Goal: Task Accomplishment & Management: Complete application form

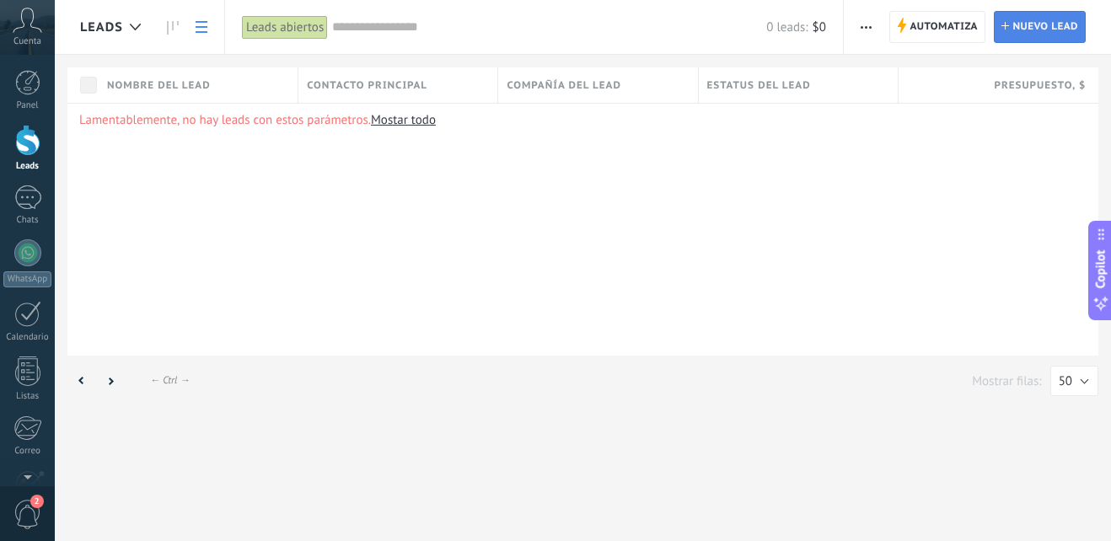
click at [1024, 22] on span "Nuevo lead" at bounding box center [1046, 27] width 66 height 30
click at [1040, 32] on span "Nuevo lead" at bounding box center [1046, 27] width 66 height 30
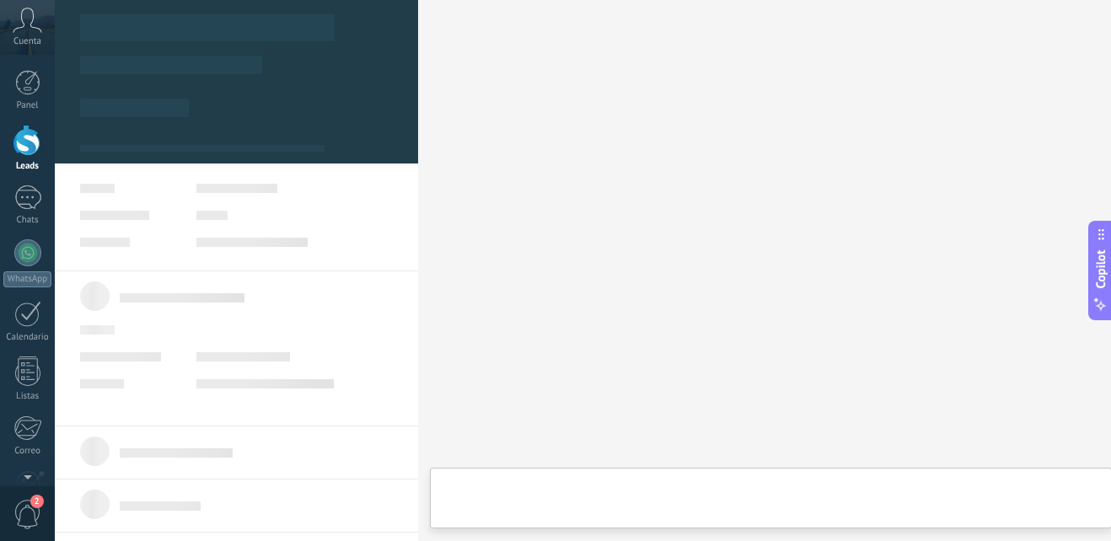
click at [20, 142] on div at bounding box center [27, 140] width 25 height 31
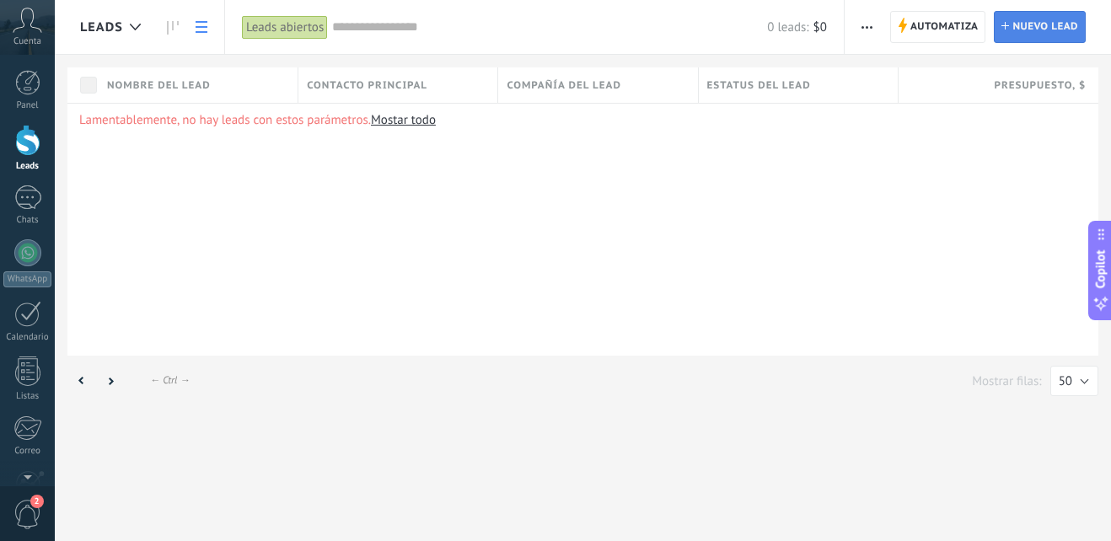
click at [1060, 28] on span "Nuevo lead" at bounding box center [1046, 27] width 66 height 30
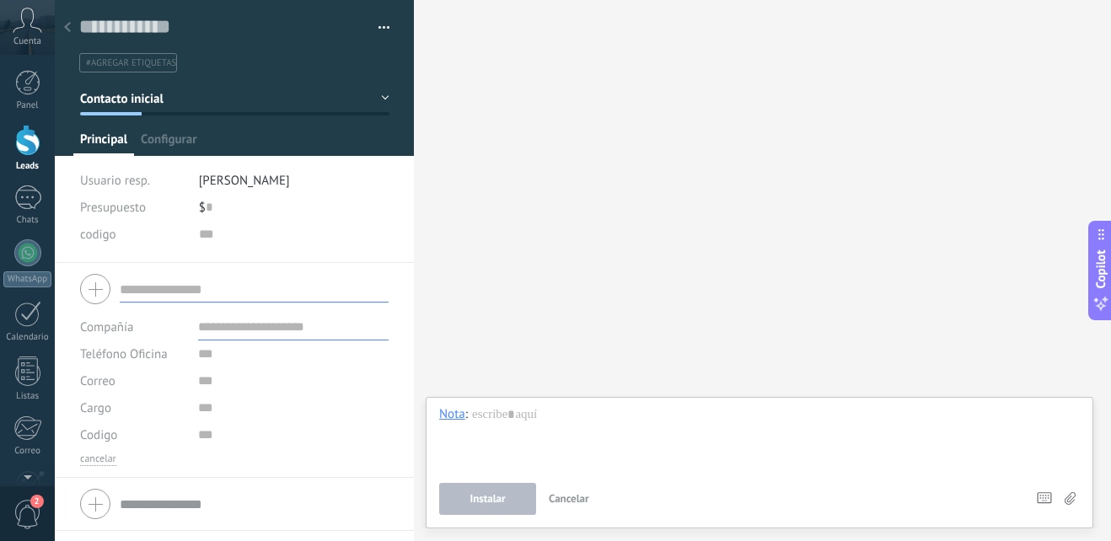
click at [382, 26] on button "button" at bounding box center [378, 27] width 24 height 25
click at [158, 142] on span "Configurar" at bounding box center [169, 144] width 56 height 24
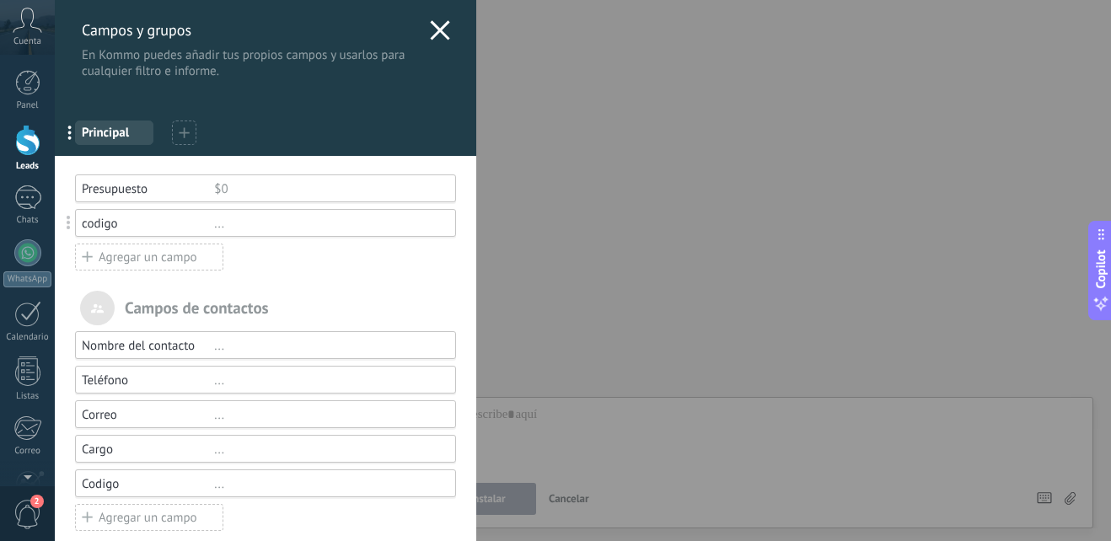
click at [186, 131] on icon at bounding box center [184, 132] width 11 height 11
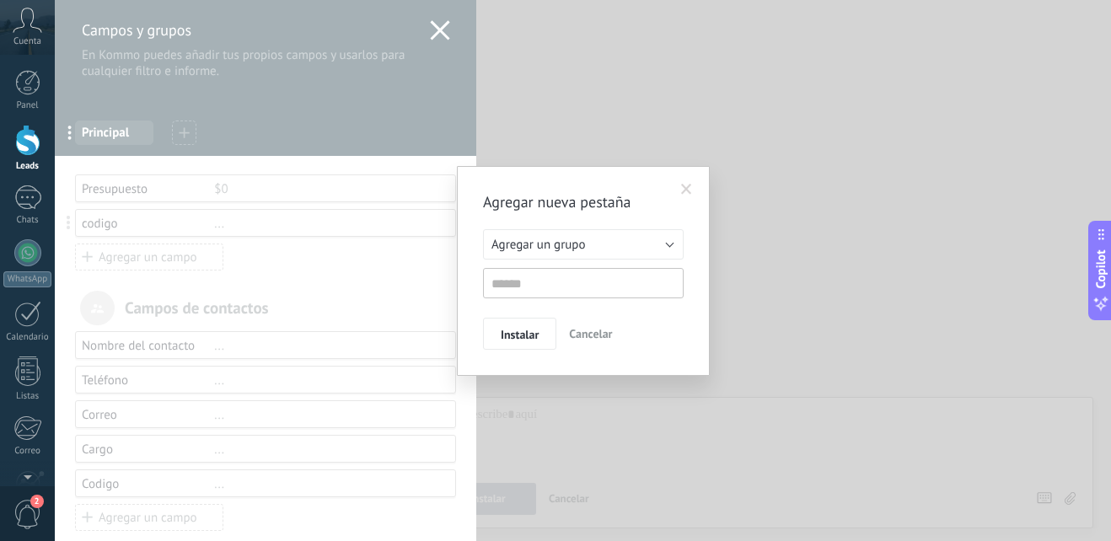
click at [695, 185] on span at bounding box center [687, 189] width 28 height 29
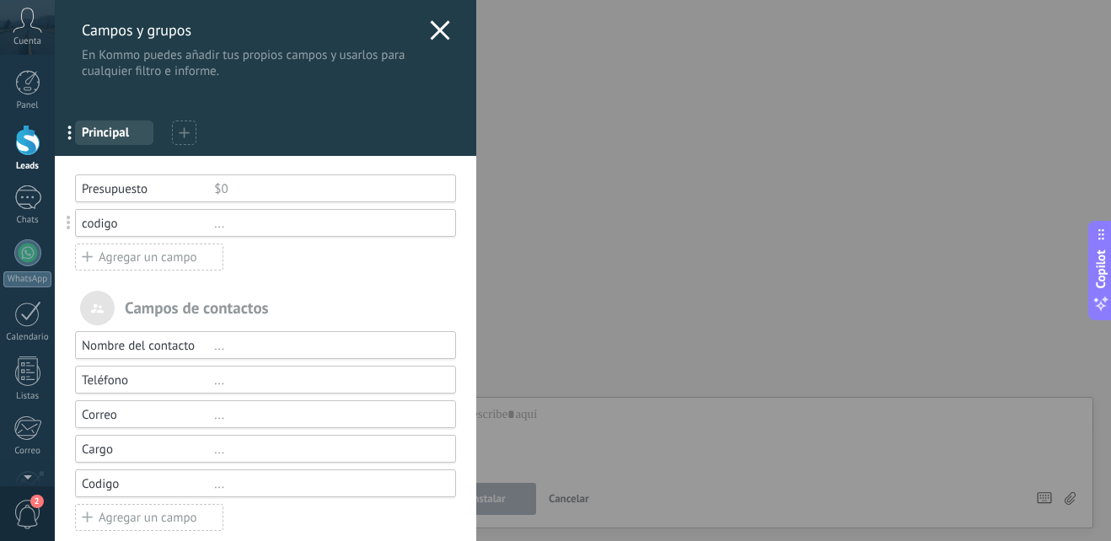
click at [55, 511] on div "Campos y grupos En Kommo puedes añadir tus propios campos y usarlos para cualqu…" at bounding box center [583, 270] width 1056 height 541
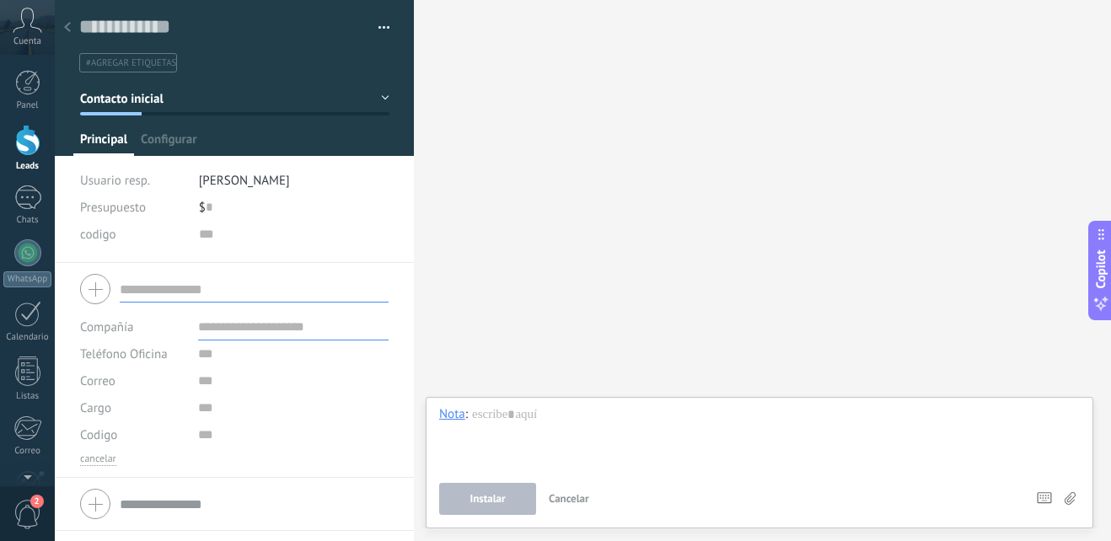
click at [25, 511] on span "2" at bounding box center [27, 515] width 29 height 30
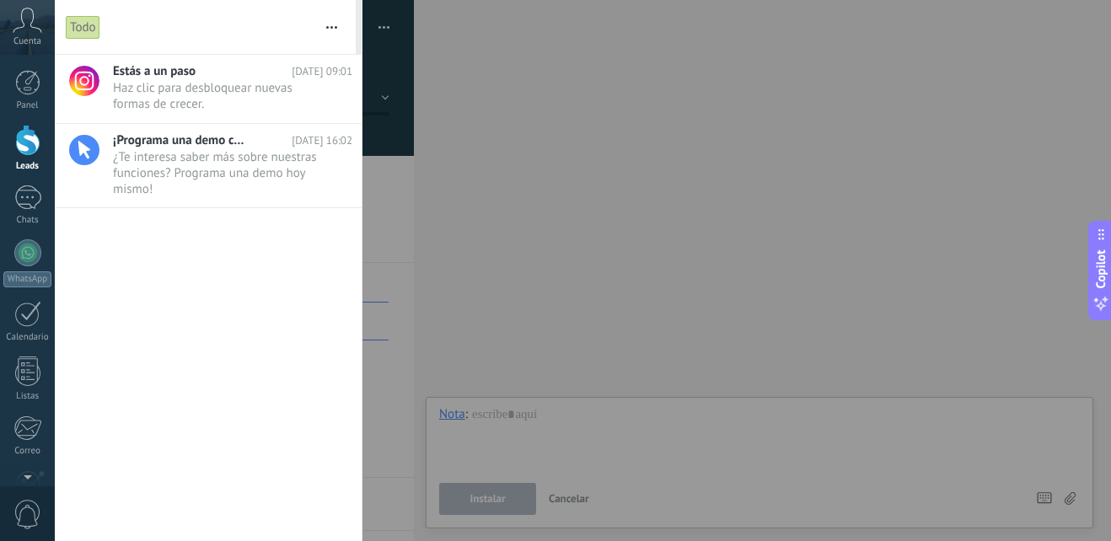
drag, startPoint x: 685, startPoint y: 233, endPoint x: 687, endPoint y: 244, distance: 11.2
click at [685, 235] on div at bounding box center [555, 270] width 1111 height 541
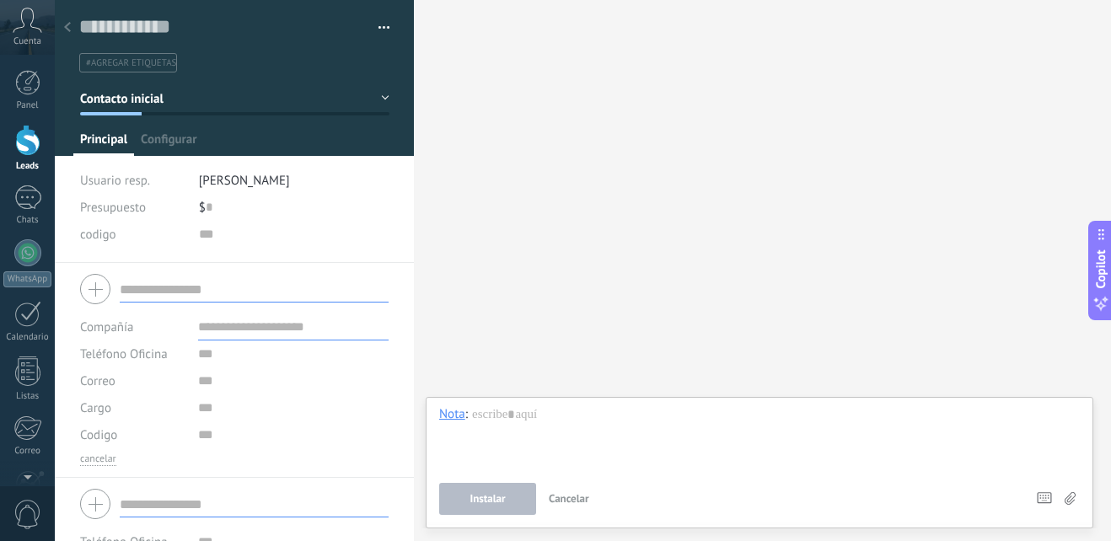
click at [131, 498] on input "text" at bounding box center [254, 504] width 269 height 27
click at [377, 26] on button "button" at bounding box center [378, 27] width 24 height 25
click at [347, 50] on span "Administrar etiquetas" at bounding box center [319, 57] width 116 height 34
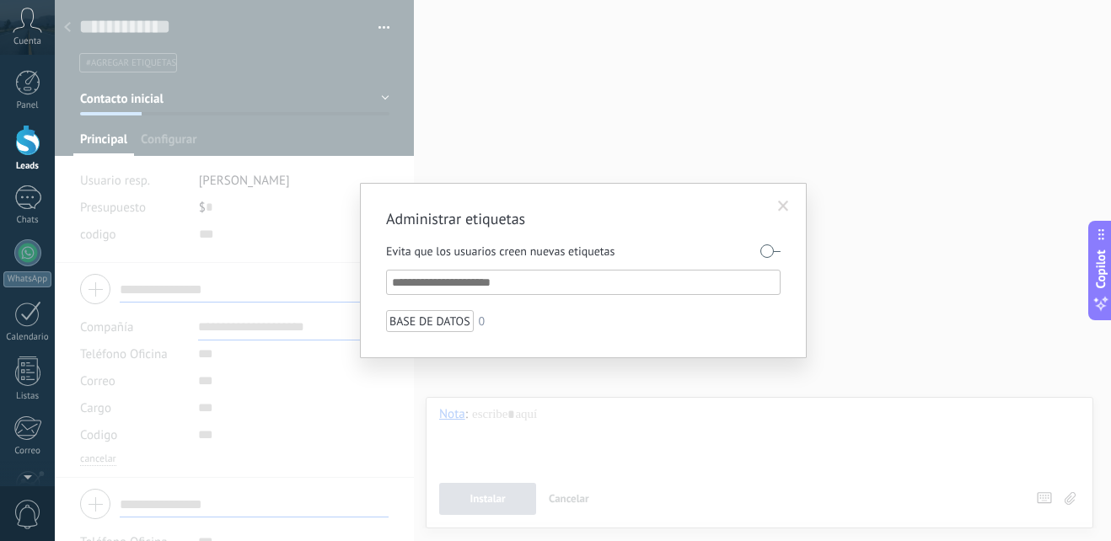
click at [797, 207] on span at bounding box center [784, 206] width 28 height 29
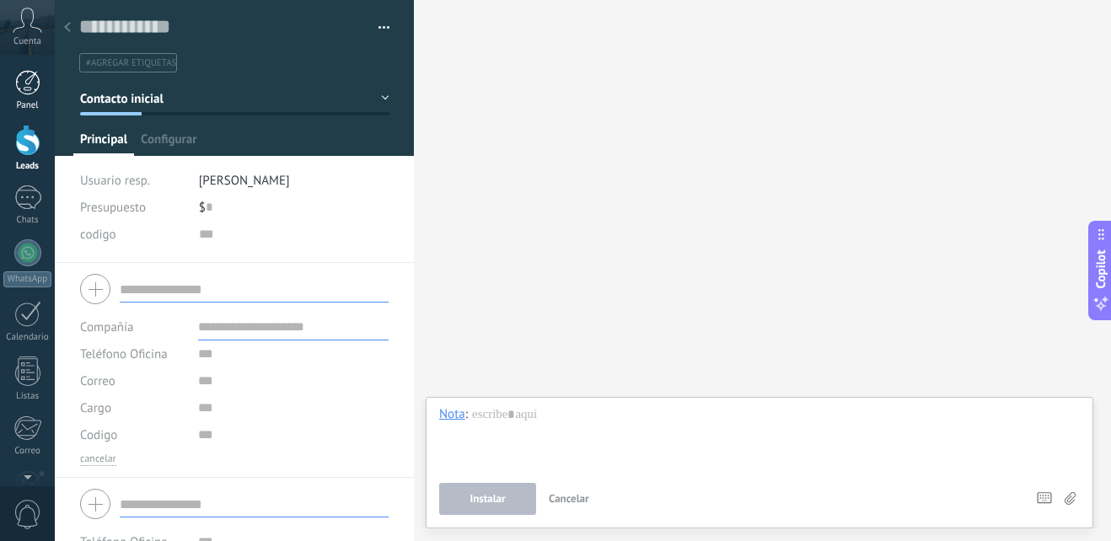
click at [16, 92] on div at bounding box center [27, 82] width 25 height 25
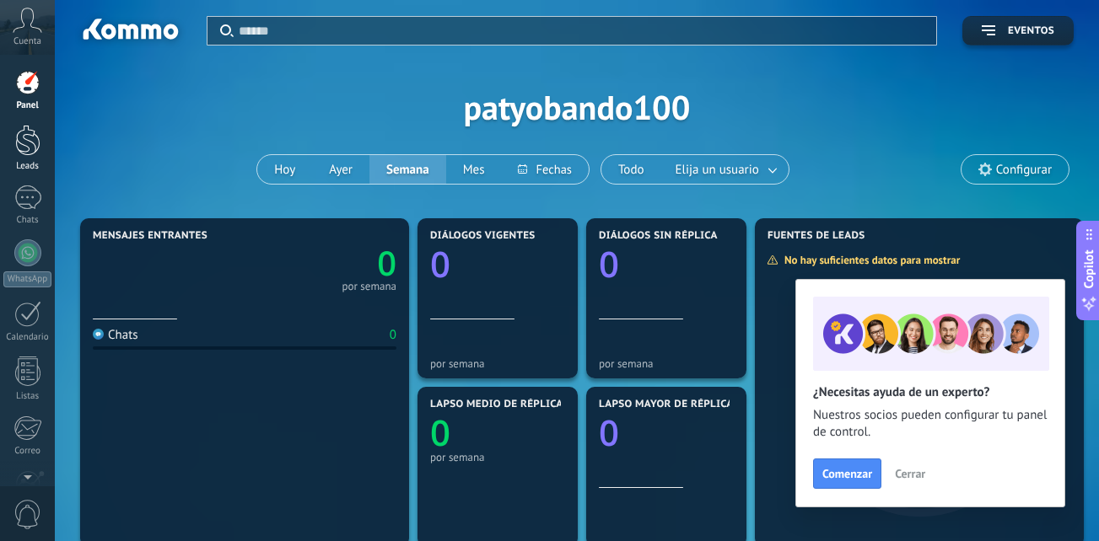
click at [26, 159] on link "Leads" at bounding box center [27, 148] width 55 height 47
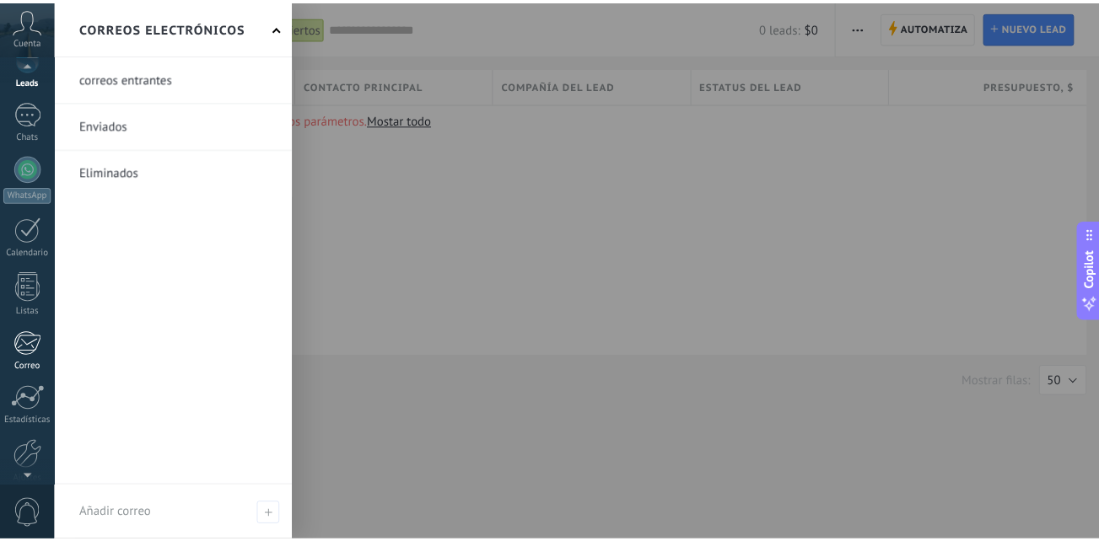
scroll to position [160, 0]
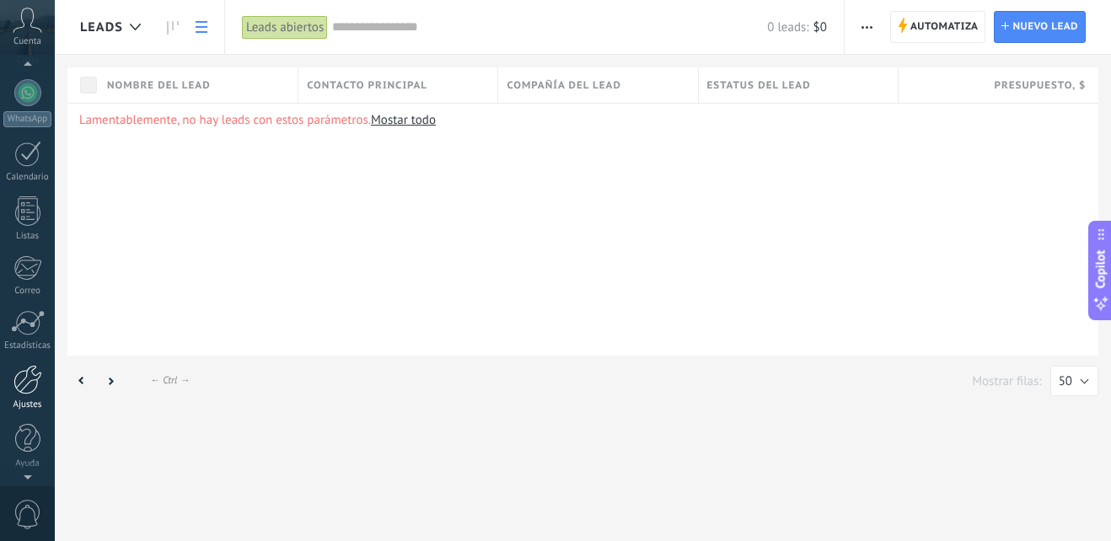
click at [32, 382] on div at bounding box center [27, 380] width 29 height 30
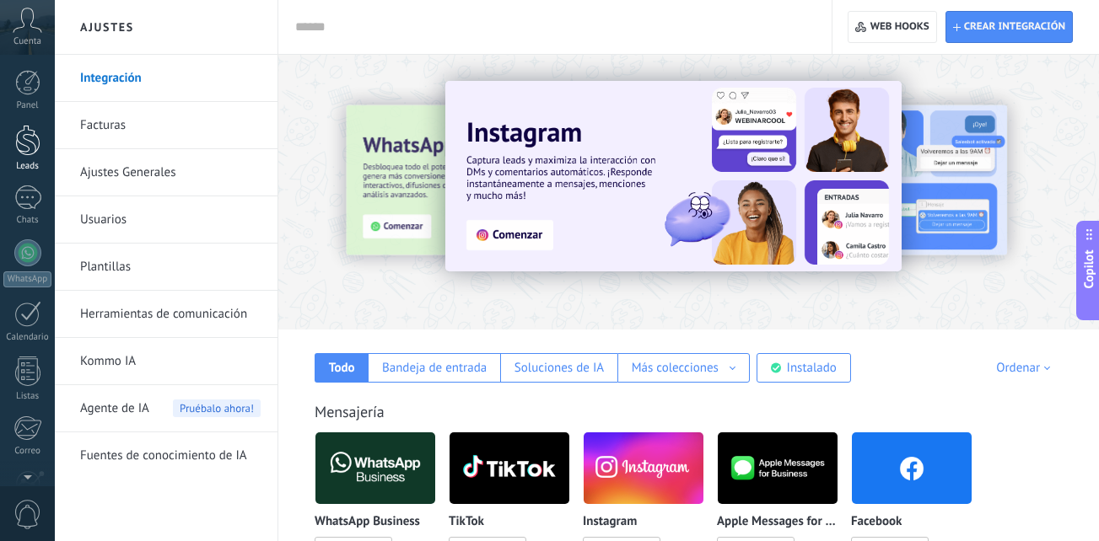
click at [30, 151] on div at bounding box center [27, 140] width 25 height 31
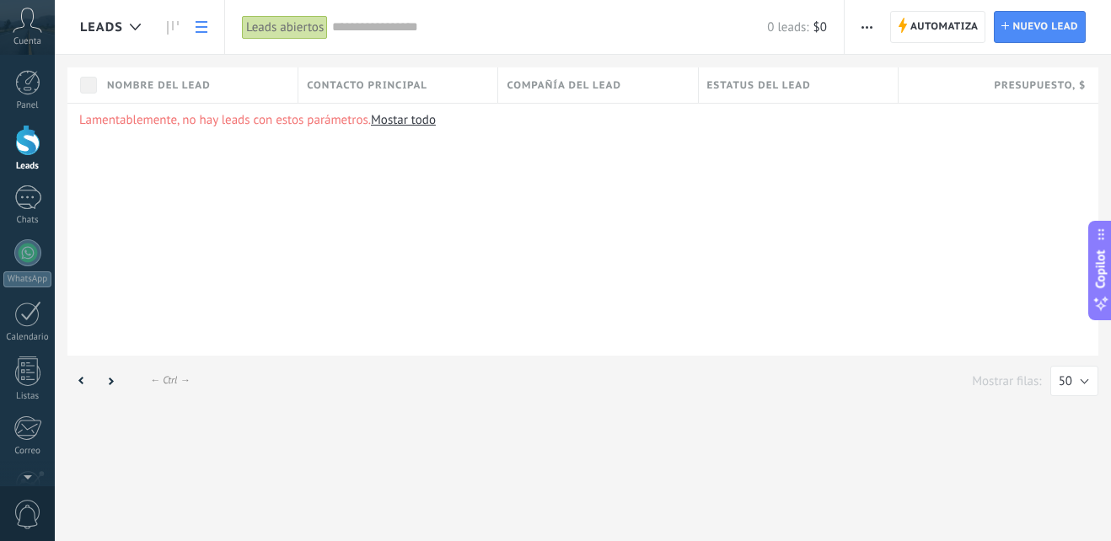
click at [309, 30] on div "Leads abiertos" at bounding box center [285, 27] width 86 height 24
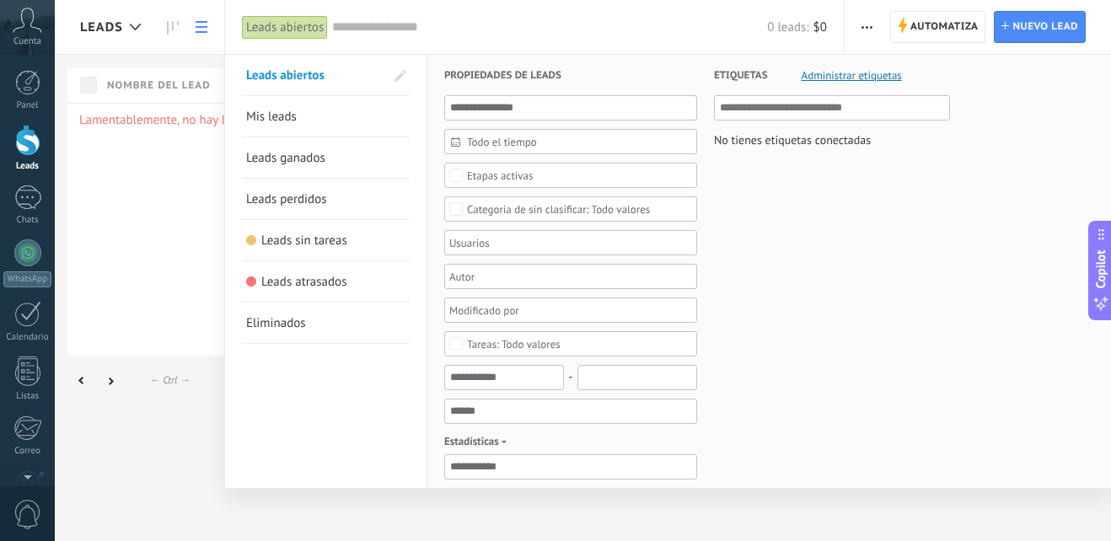
click at [167, 229] on div at bounding box center [555, 270] width 1111 height 541
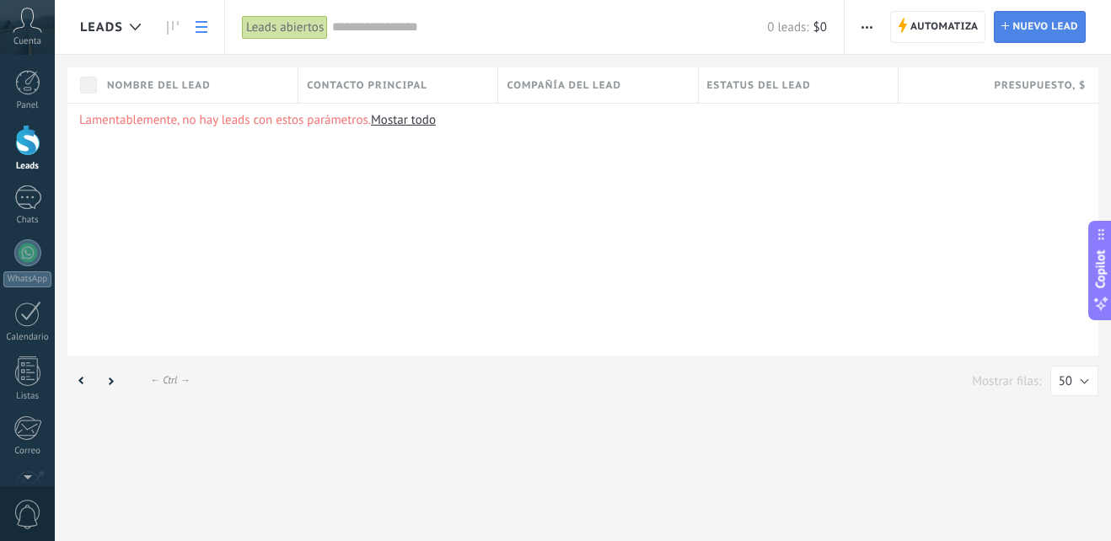
click at [1049, 18] on span "Nuevo lead" at bounding box center [1046, 27] width 66 height 30
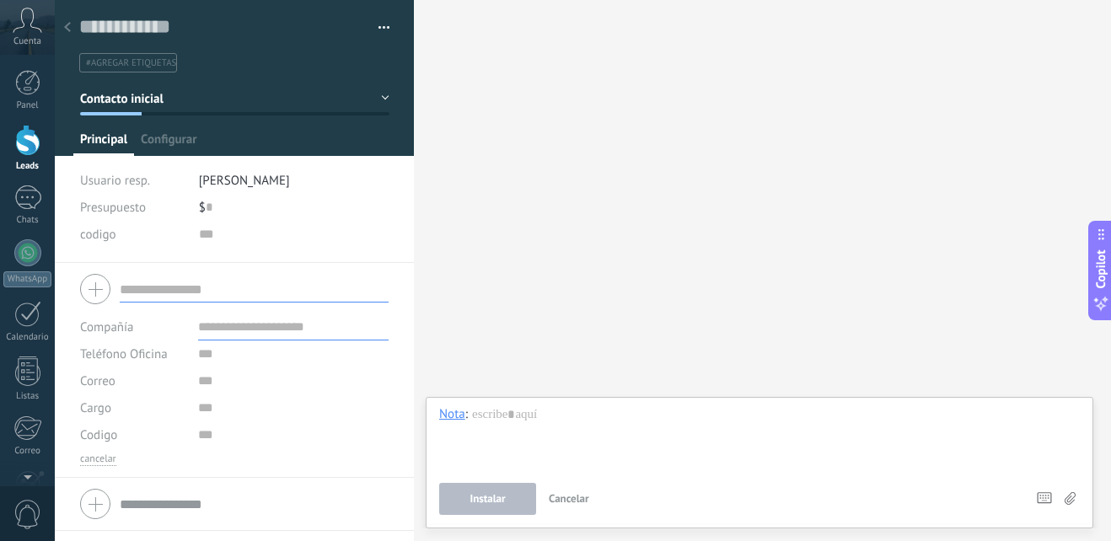
click at [372, 90] on button "Contacto inicial" at bounding box center [234, 98] width 309 height 30
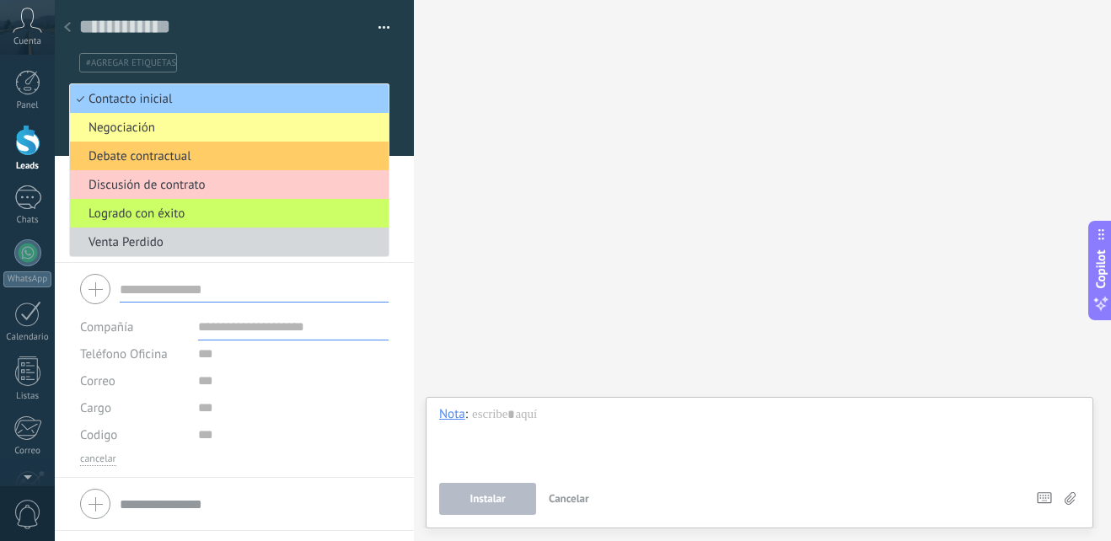
click at [372, 90] on li "Contacto inicial" at bounding box center [229, 98] width 319 height 29
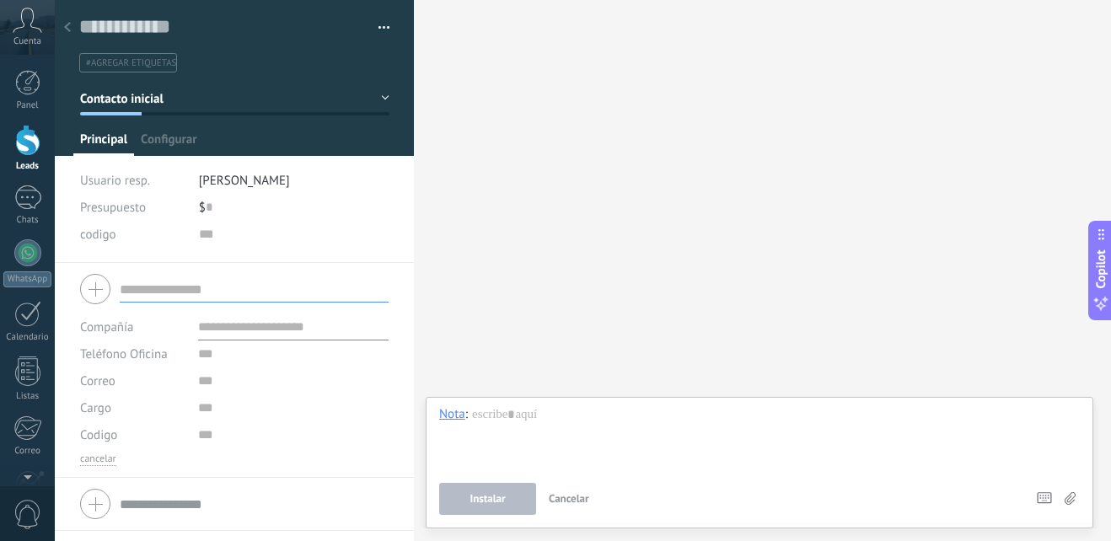
click at [366, 23] on button "button" at bounding box center [378, 27] width 24 height 25
click at [379, 26] on button "button" at bounding box center [378, 27] width 24 height 25
